Goal: Task Accomplishment & Management: Manage account settings

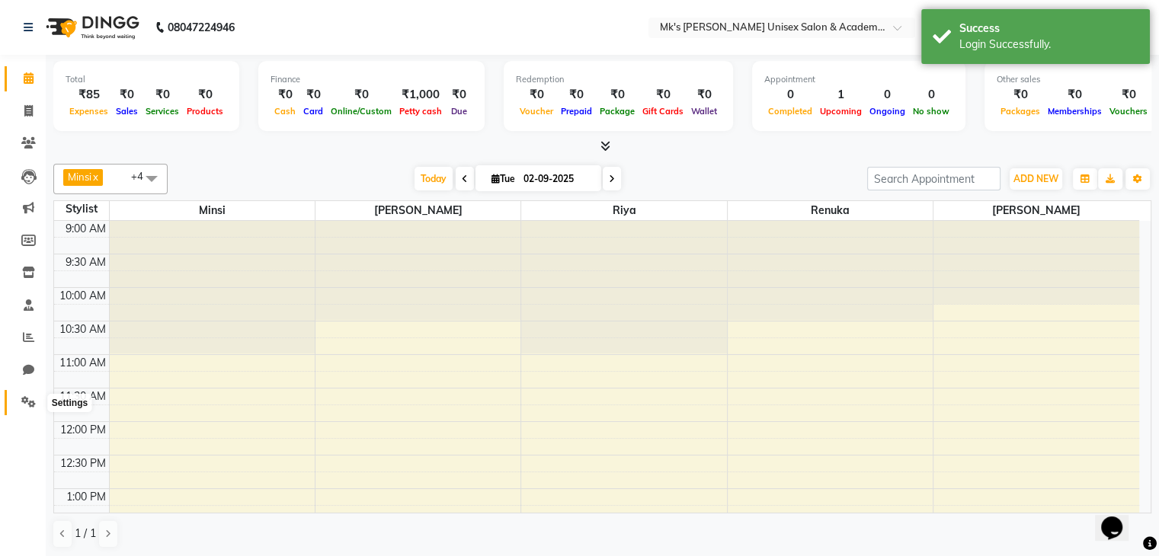
click at [27, 398] on icon at bounding box center [28, 401] width 14 height 11
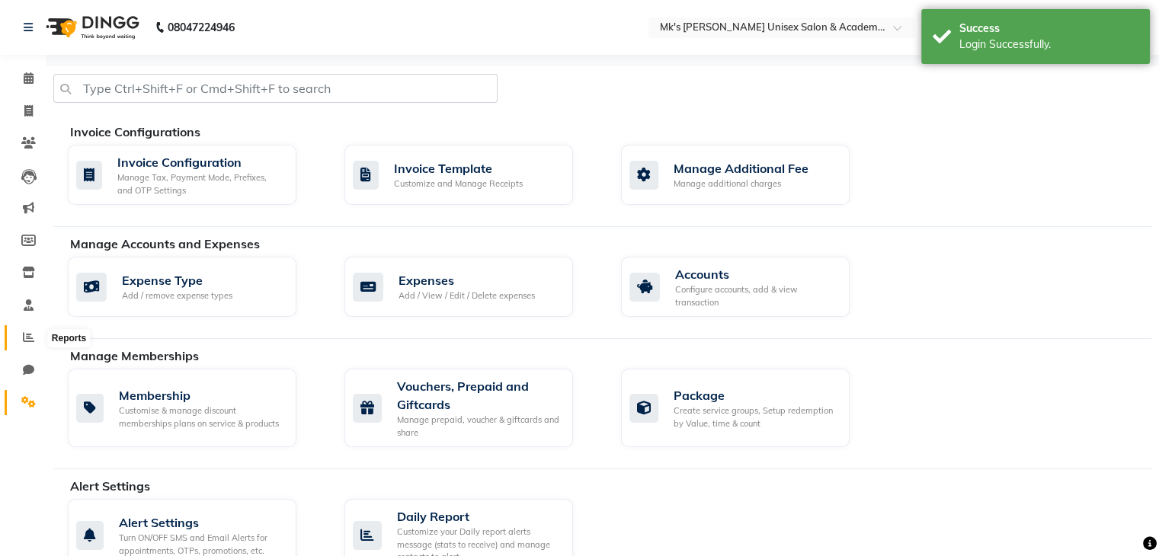
click at [26, 334] on icon at bounding box center [28, 337] width 11 height 11
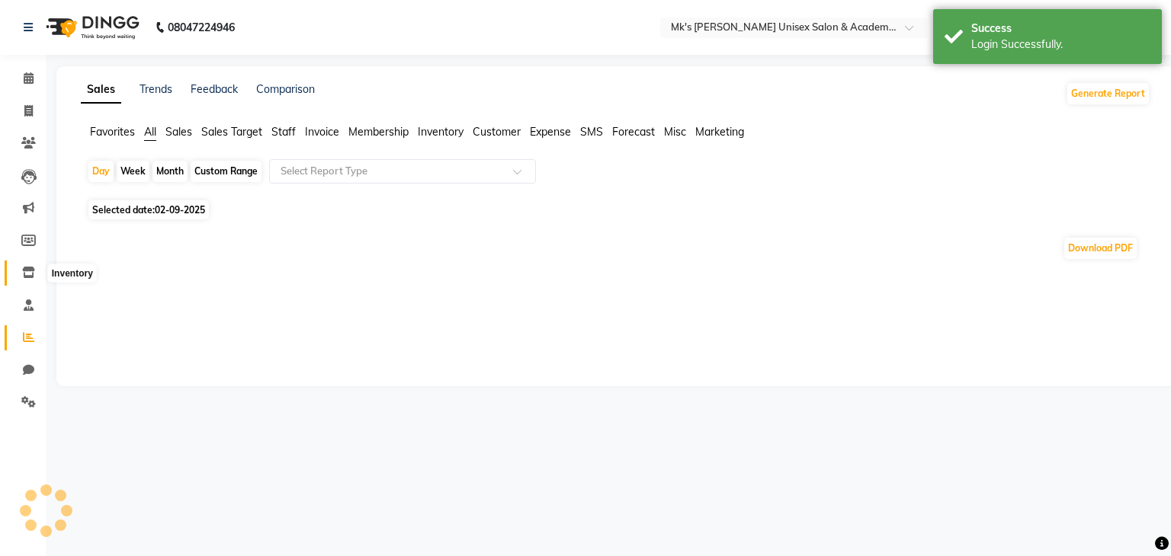
click at [30, 272] on icon at bounding box center [28, 272] width 13 height 11
select select
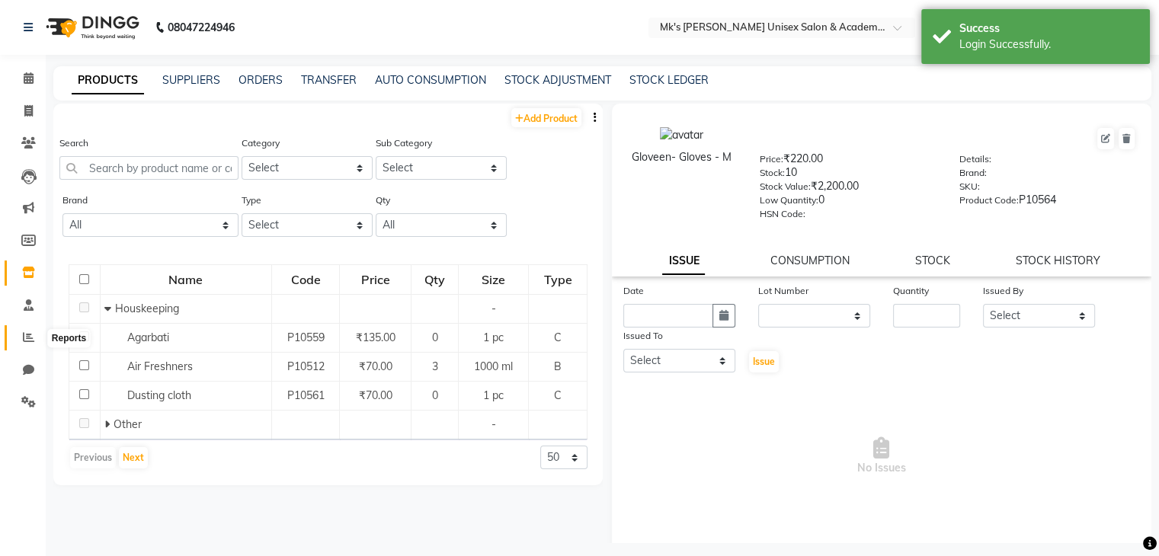
click at [27, 337] on icon at bounding box center [28, 337] width 11 height 11
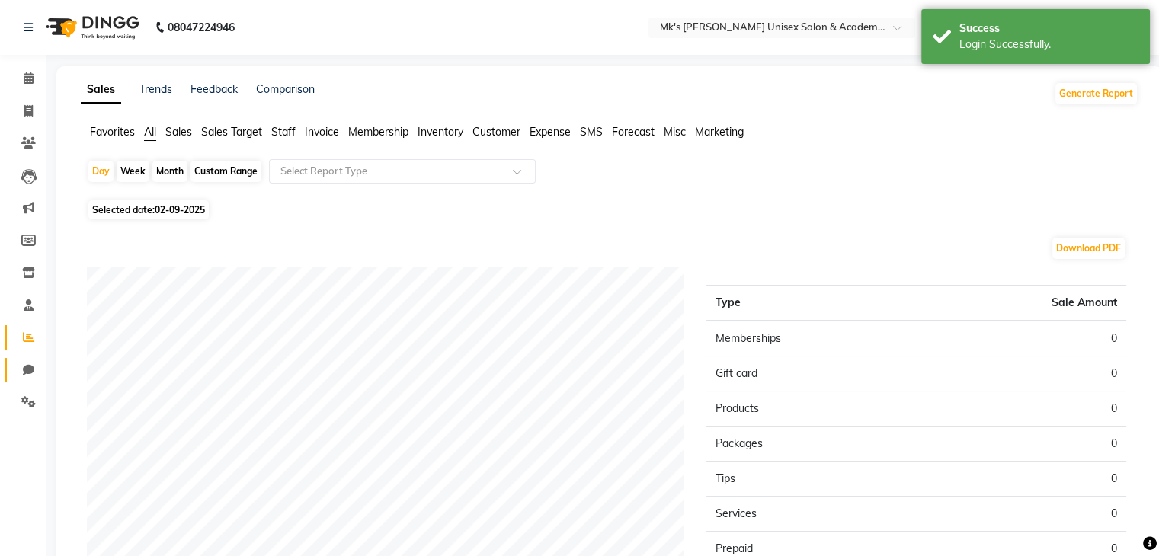
click at [34, 361] on link "Chat" at bounding box center [23, 370] width 37 height 25
select select "100"
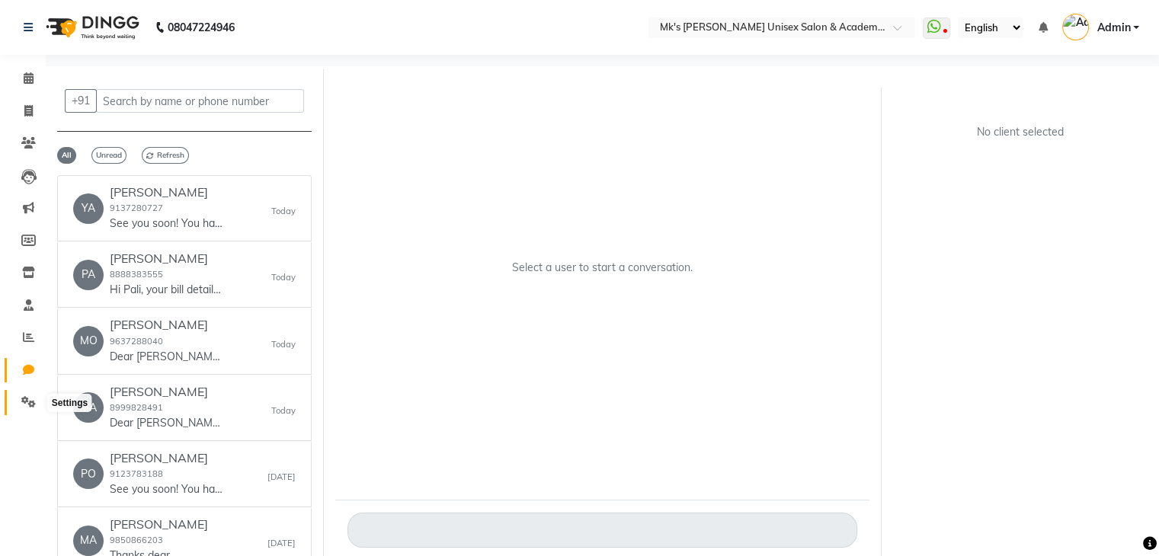
click at [34, 406] on icon at bounding box center [28, 401] width 14 height 11
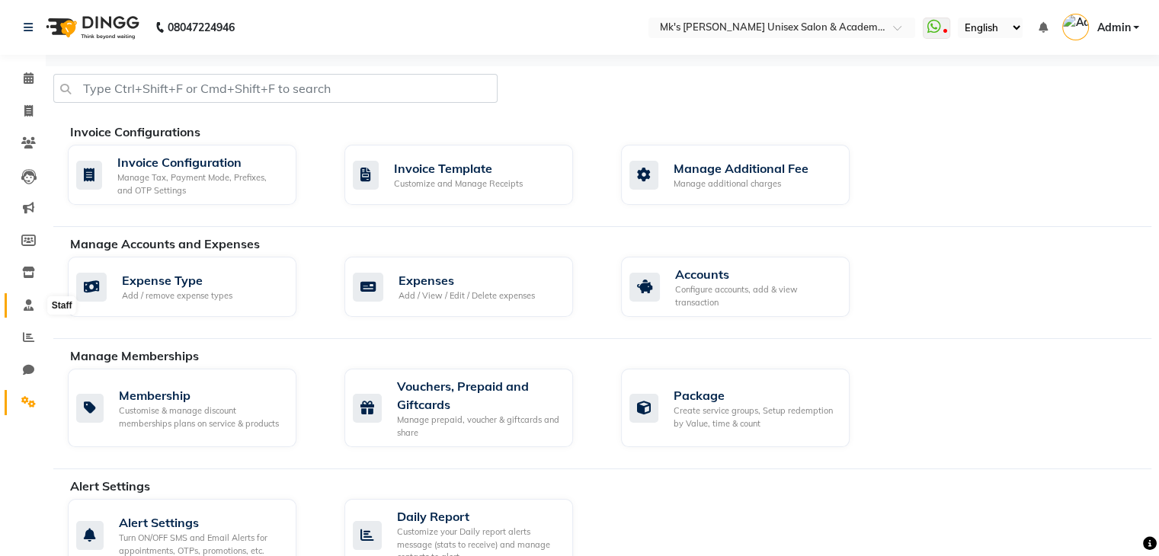
click at [34, 311] on span at bounding box center [28, 306] width 27 height 18
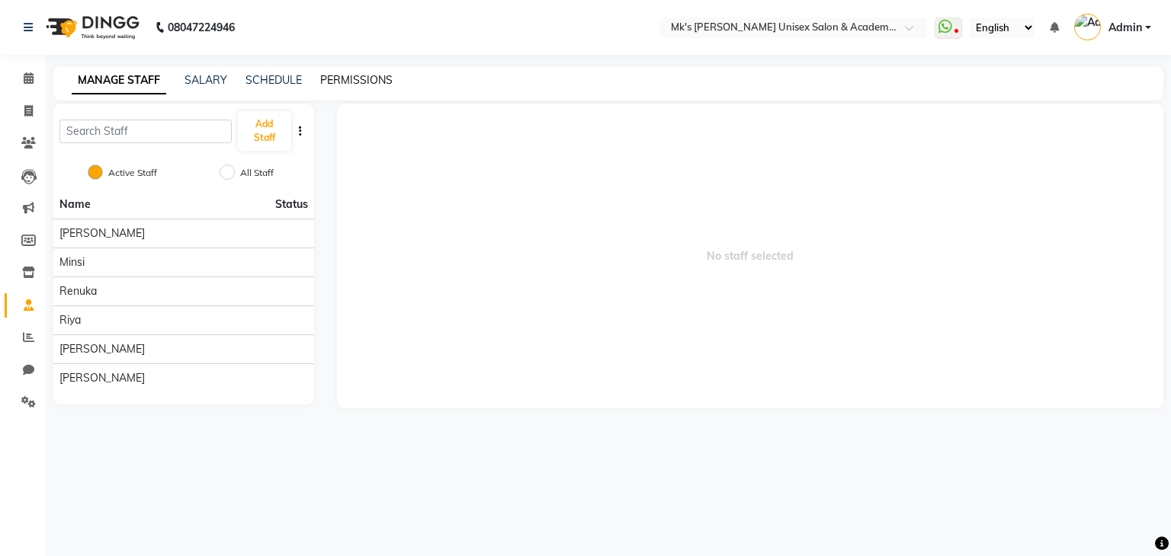
click at [332, 83] on link "PERMISSIONS" at bounding box center [356, 80] width 72 height 14
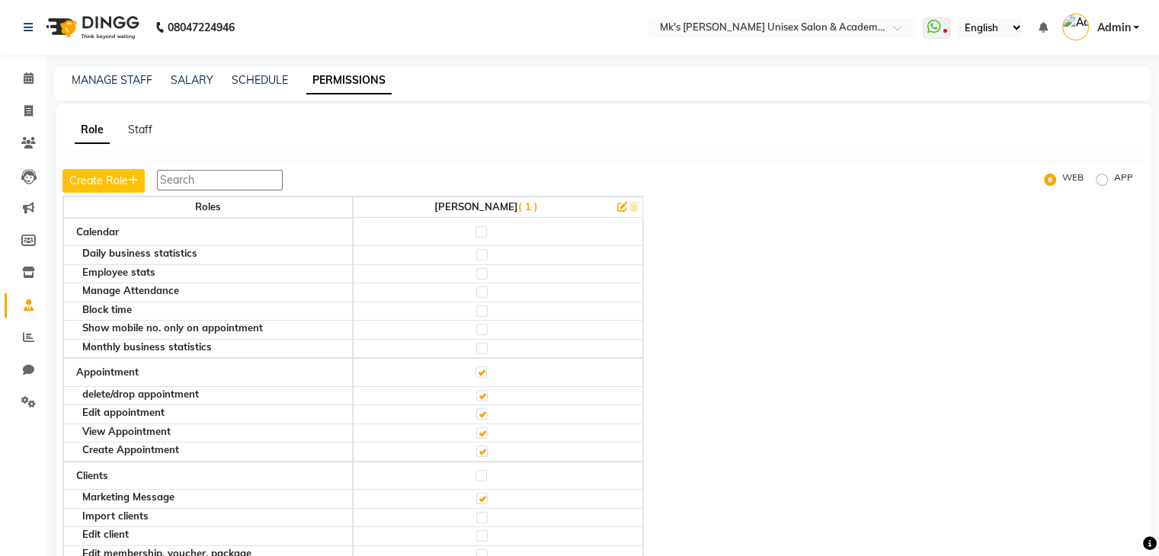
click at [484, 368] on label at bounding box center [481, 372] width 11 height 11
click at [484, 368] on input "checkbox" at bounding box center [481, 372] width 10 height 10
checkbox input "false"
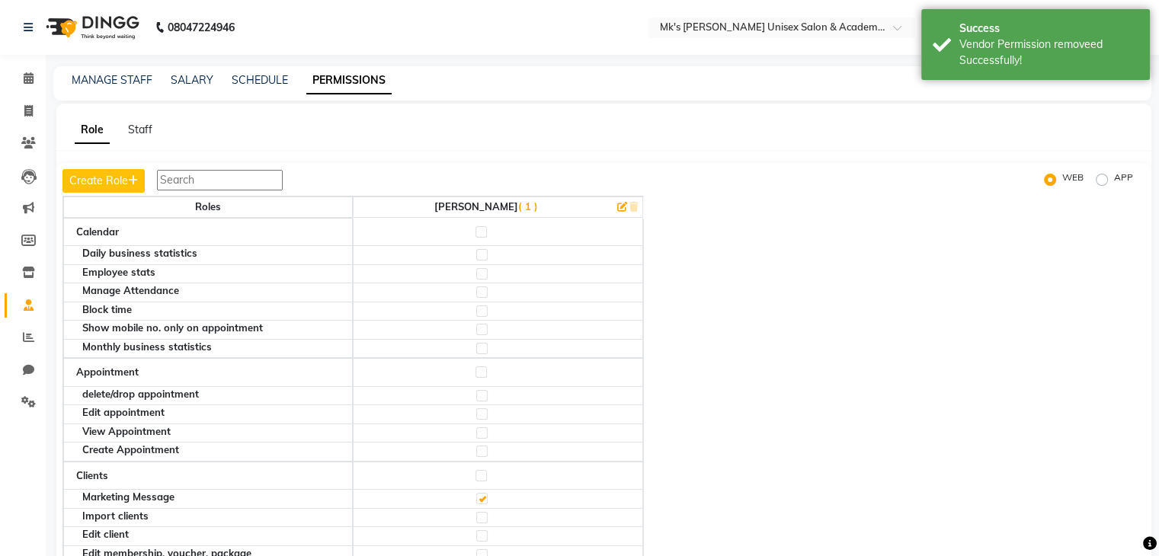
click at [484, 368] on label at bounding box center [481, 372] width 11 height 11
click at [484, 368] on input "checkbox" at bounding box center [481, 372] width 10 height 10
checkbox input "true"
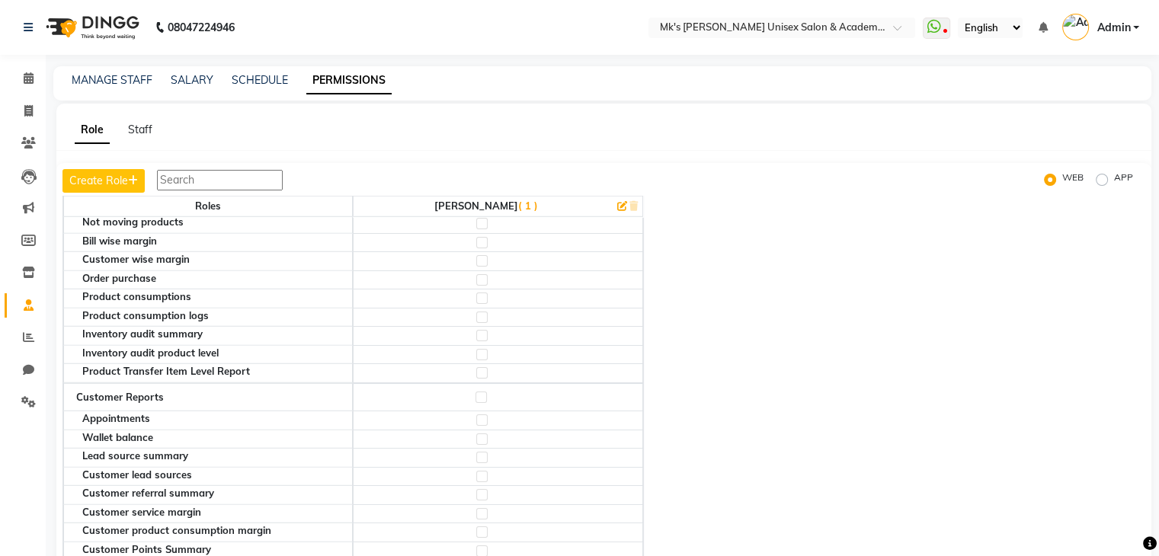
scroll to position [4226, 0]
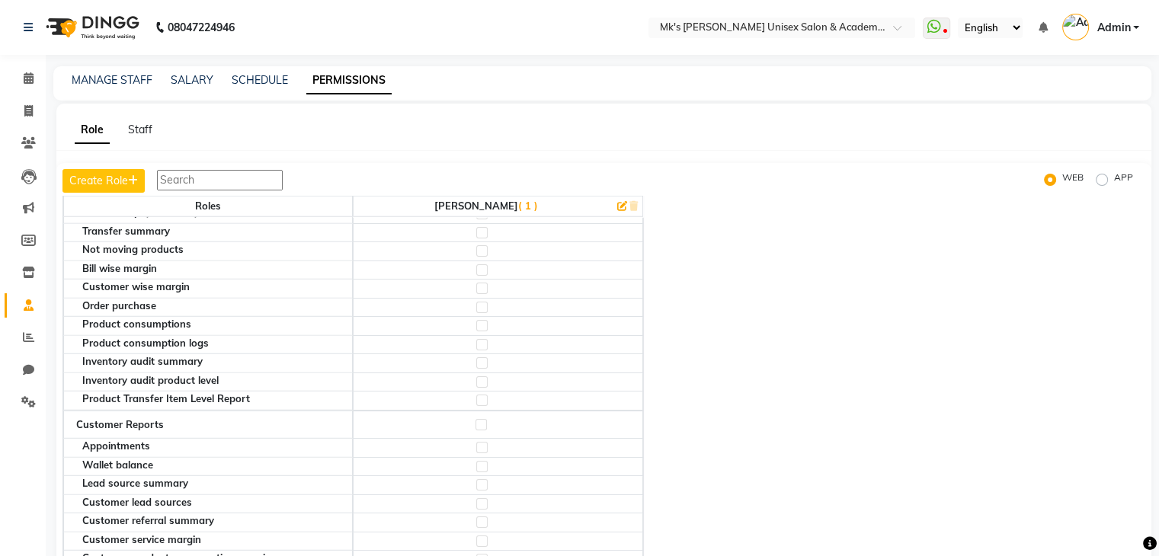
click at [487, 419] on label at bounding box center [481, 424] width 11 height 11
click at [486, 420] on input "checkbox" at bounding box center [481, 425] width 10 height 10
checkbox input "true"
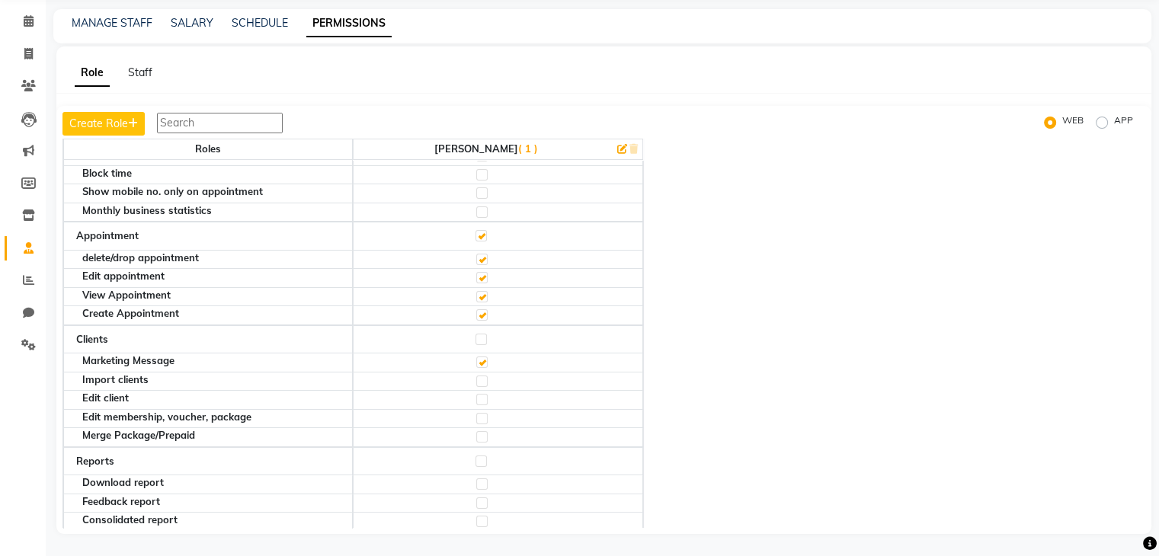
scroll to position [0, 0]
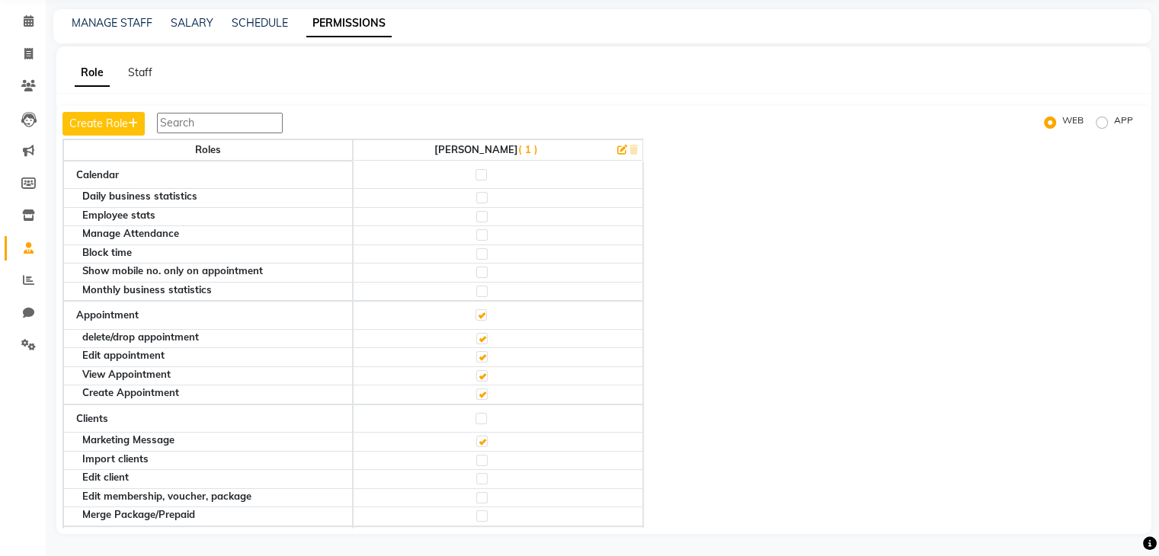
click at [488, 234] on label at bounding box center [481, 234] width 11 height 11
click at [486, 234] on input "checkbox" at bounding box center [481, 235] width 10 height 10
checkbox input "true"
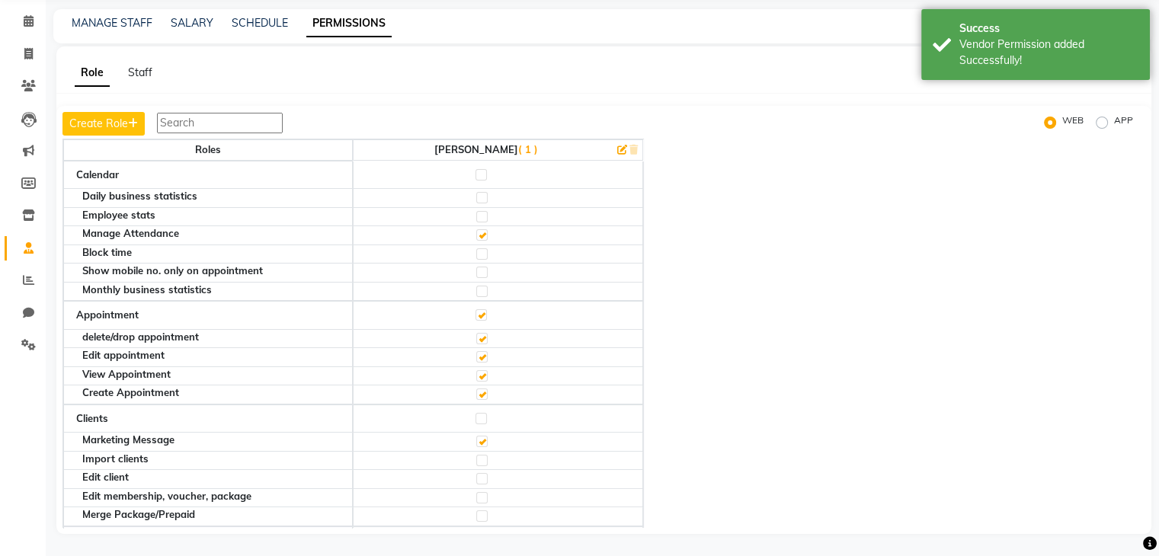
click at [488, 235] on label at bounding box center [481, 234] width 11 height 11
click at [486, 235] on input "checkbox" at bounding box center [481, 235] width 10 height 10
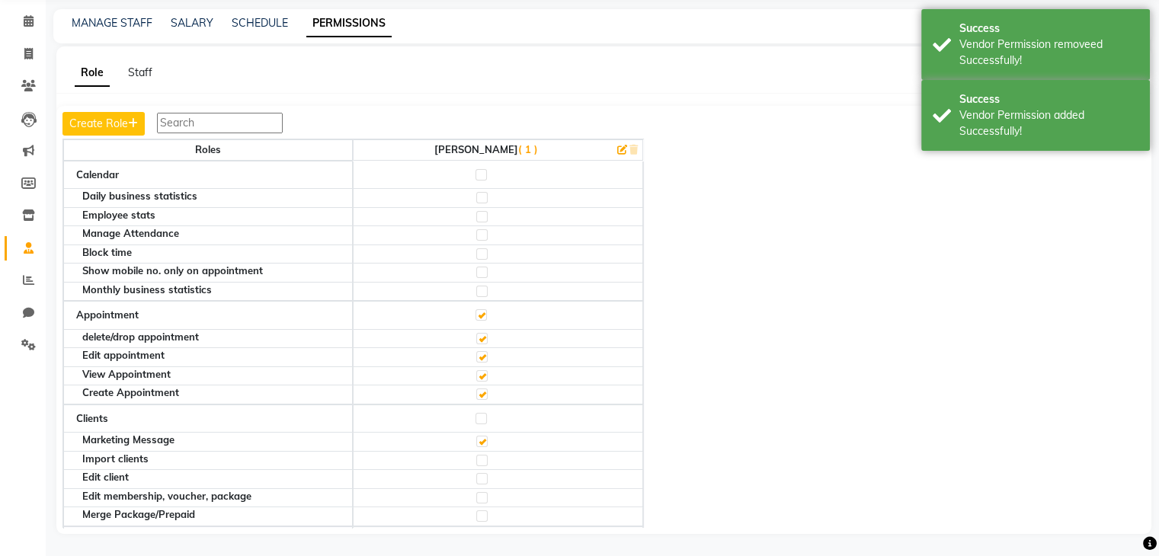
click at [487, 253] on label at bounding box center [481, 254] width 11 height 11
click at [486, 253] on input "checkbox" at bounding box center [481, 254] width 10 height 10
click at [487, 267] on label at bounding box center [481, 272] width 11 height 11
click at [486, 268] on input "checkbox" at bounding box center [481, 273] width 10 height 10
checkbox input "true"
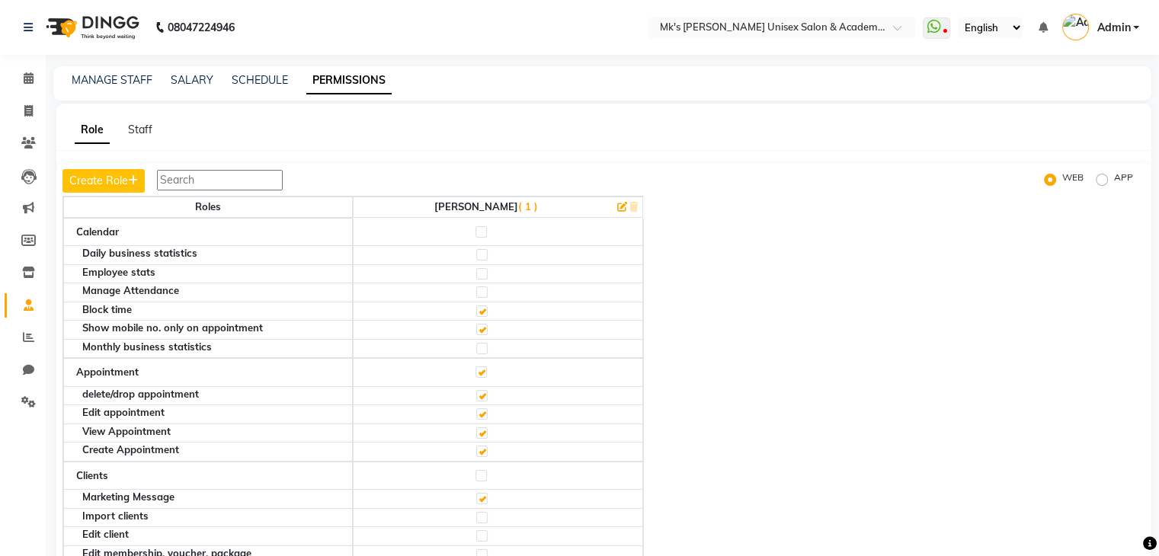
click at [1124, 21] on span "Admin" at bounding box center [1114, 28] width 34 height 16
drag, startPoint x: 1082, startPoint y: 123, endPoint x: 1080, endPoint y: 111, distance: 12.4
click at [1080, 111] on li "Manage Profile Change Password Sign out Version:3.17.0" at bounding box center [1061, 97] width 155 height 109
click at [1080, 111] on div "Role Staff Create Role WEB APP Roles [PERSON_NAME] ( 1 ) Calendar Daily busines…" at bounding box center [603, 348] width 1095 height 488
click at [1088, 16] on link "Admin" at bounding box center [1101, 27] width 77 height 25
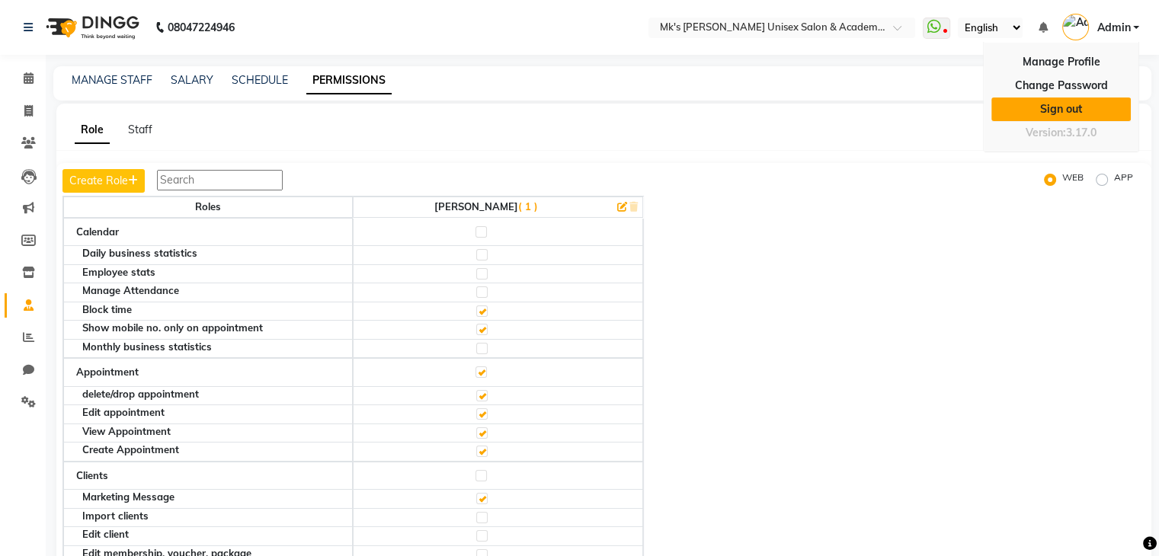
click at [1092, 111] on link "Sign out" at bounding box center [1061, 110] width 139 height 24
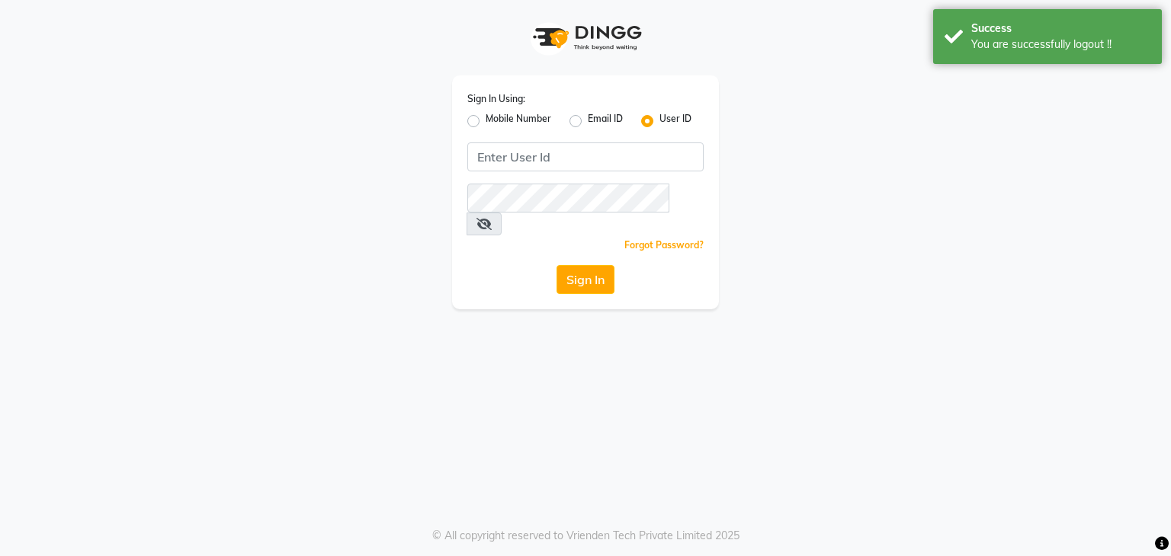
click at [514, 120] on label "Mobile Number" at bounding box center [519, 121] width 66 height 18
click at [495, 120] on input "Mobile Number" at bounding box center [491, 117] width 10 height 10
radio input "true"
radio input "false"
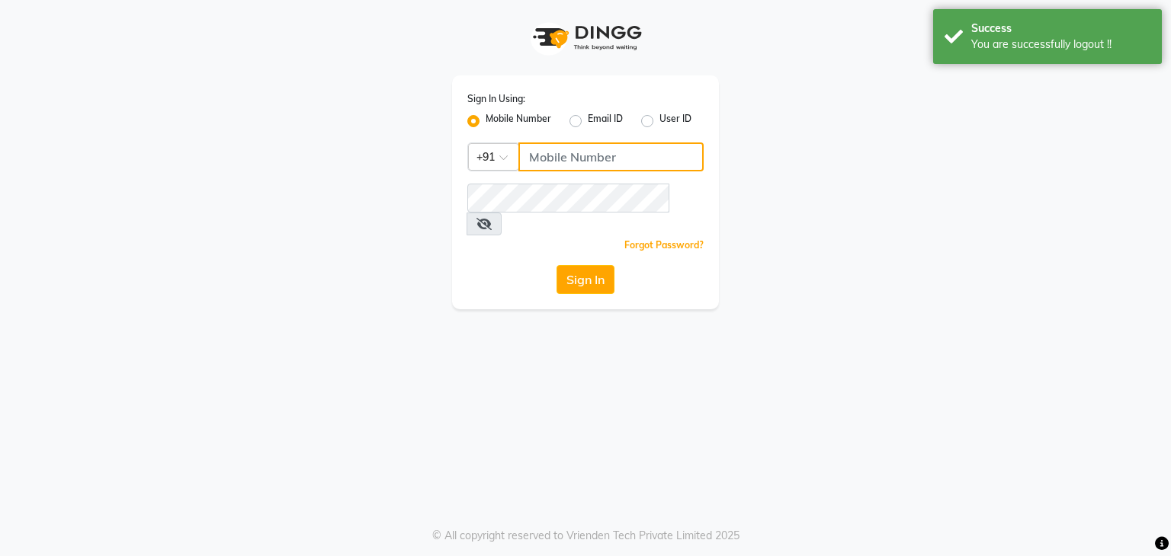
click at [527, 148] on input "Username" at bounding box center [610, 157] width 185 height 29
type input "9960343156"
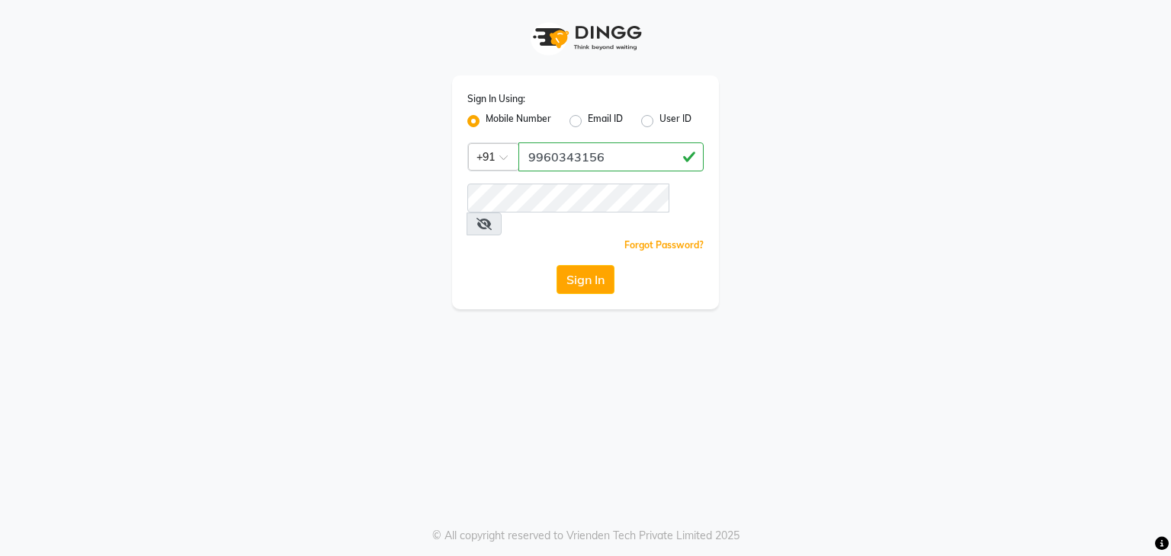
click at [564, 207] on div "Sign In Using: Mobile Number Email ID User ID Country Code × [PHONE_NUMBER] Rem…" at bounding box center [585, 192] width 267 height 234
click at [579, 265] on button "Sign In" at bounding box center [585, 279] width 58 height 29
